Goal: Task Accomplishment & Management: Manage account settings

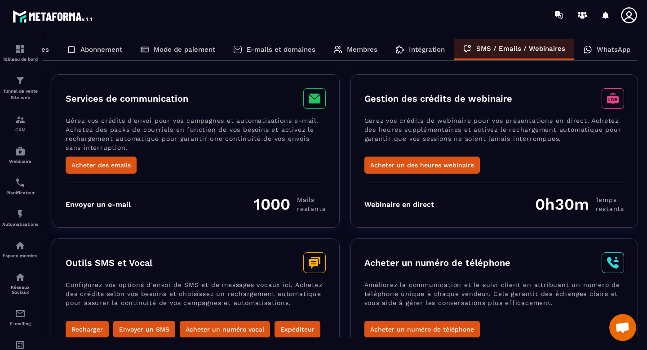
click at [603, 53] on p "WhatsApp" at bounding box center [614, 49] width 34 height 8
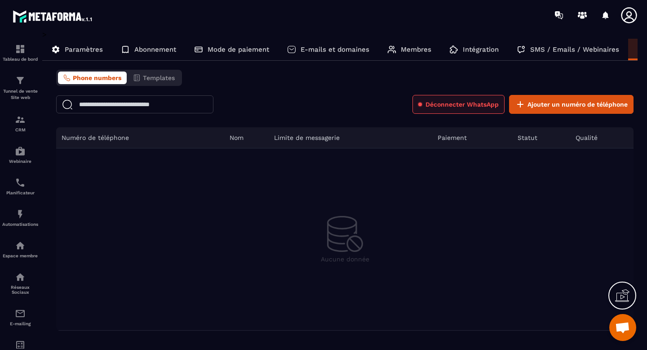
click at [464, 110] on button "Déconnecter WhatsApp" at bounding box center [458, 104] width 92 height 19
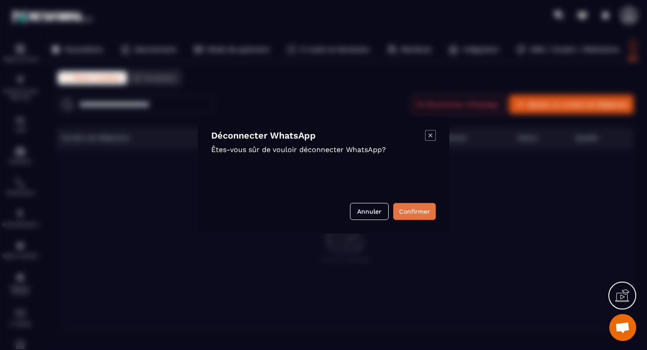
click at [421, 213] on button "Confirmer" at bounding box center [414, 211] width 43 height 17
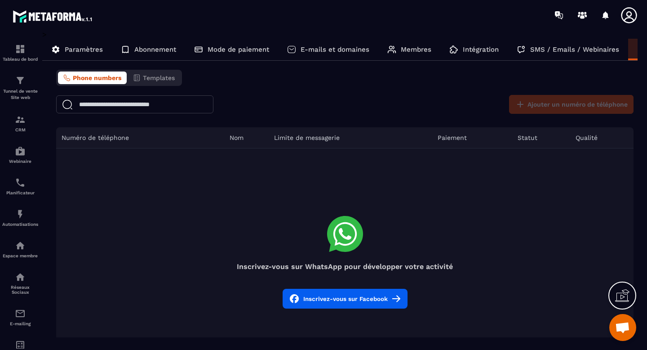
click at [354, 298] on button "Inscrivez-vous sur Facebook" at bounding box center [345, 298] width 125 height 20
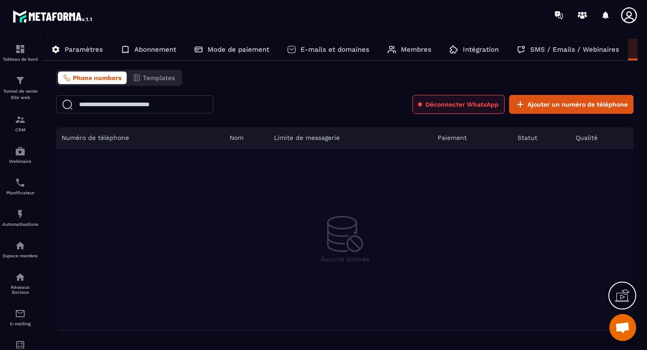
click at [479, 107] on span "Déconnecter WhatsApp" at bounding box center [462, 104] width 73 height 9
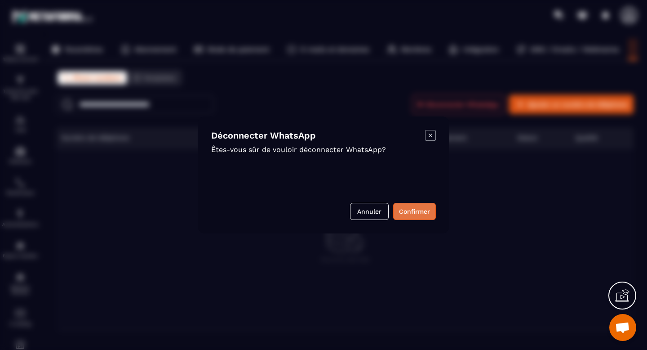
click at [406, 208] on button "Confirmer" at bounding box center [414, 211] width 43 height 17
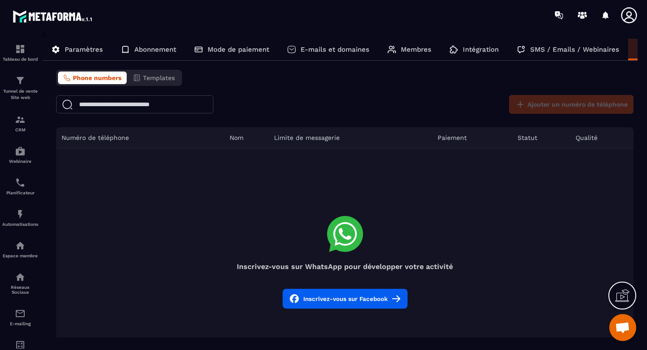
click at [357, 300] on button "Inscrivez-vous sur Facebook" at bounding box center [345, 298] width 125 height 20
